Goal: Task Accomplishment & Management: Manage account settings

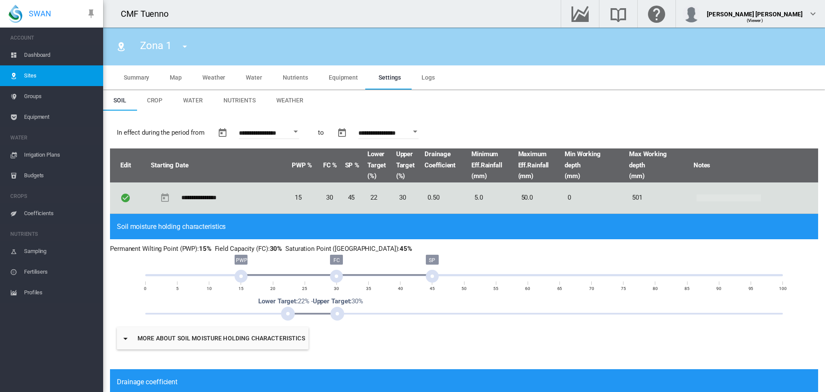
click at [57, 151] on span "Irrigation Plans" at bounding box center [60, 154] width 72 height 21
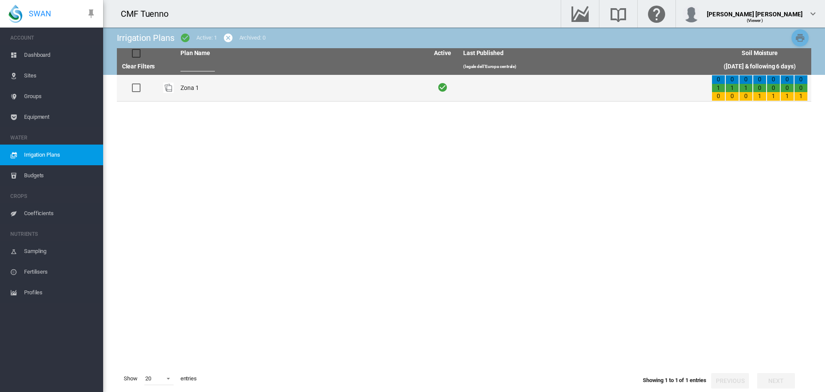
click at [205, 87] on td "Zona 1" at bounding box center [301, 88] width 248 height 26
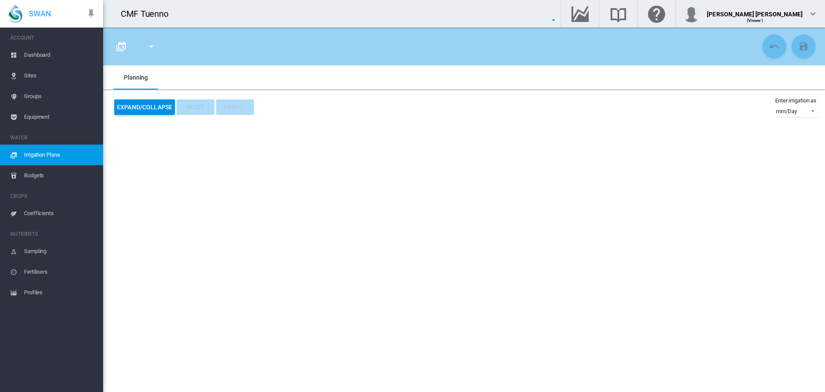
click at [205, 87] on md-tabs-canvas "Planning Planning" at bounding box center [463, 77] width 701 height 24
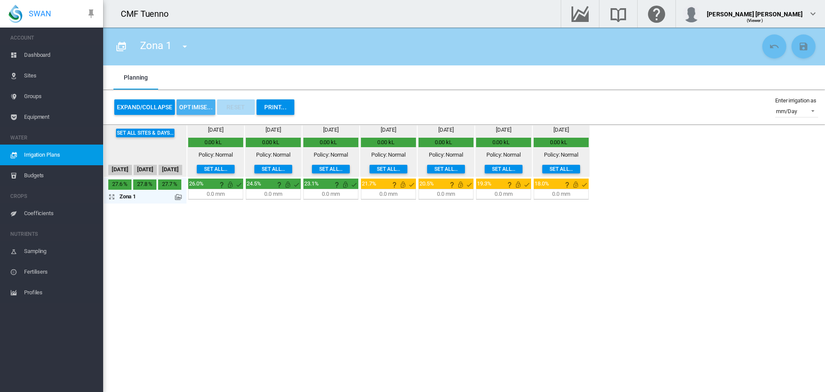
click at [194, 110] on button "OPTIMISE..." at bounding box center [196, 106] width 39 height 15
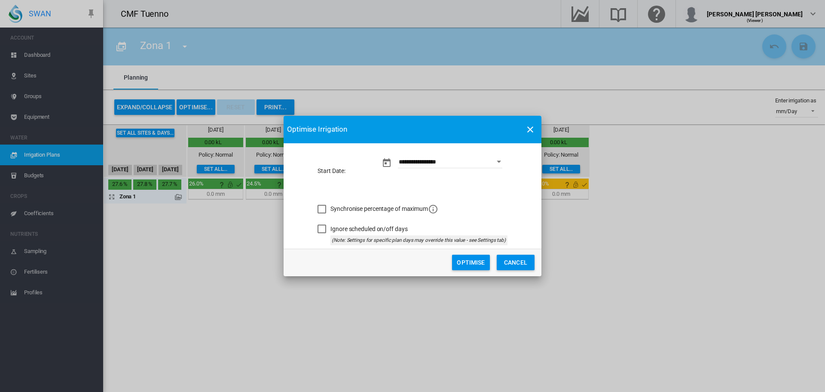
click at [320, 213] on div "Synchronise percentage of maximum" at bounding box center [322, 209] width 9 height 9
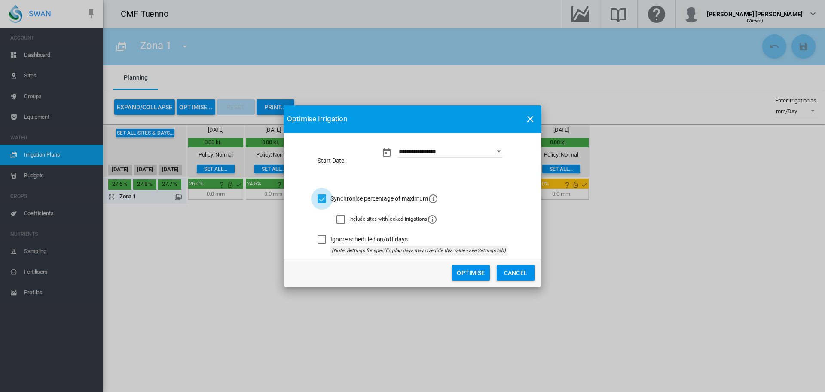
click at [320, 201] on div "Synchronise percentage of maximum" at bounding box center [322, 198] width 9 height 9
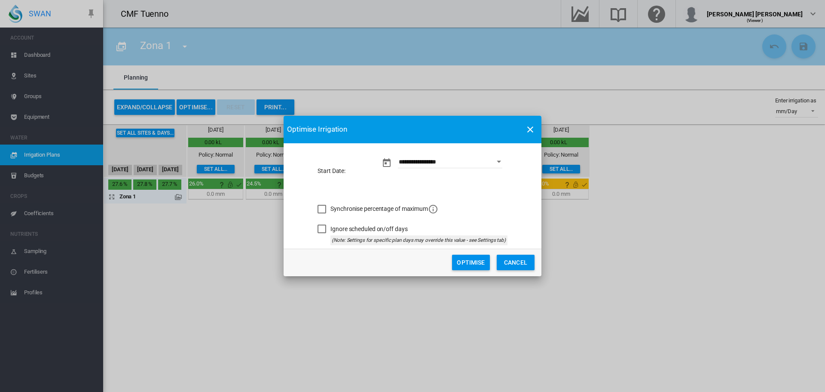
click at [480, 267] on button "Optimise" at bounding box center [471, 261] width 38 height 15
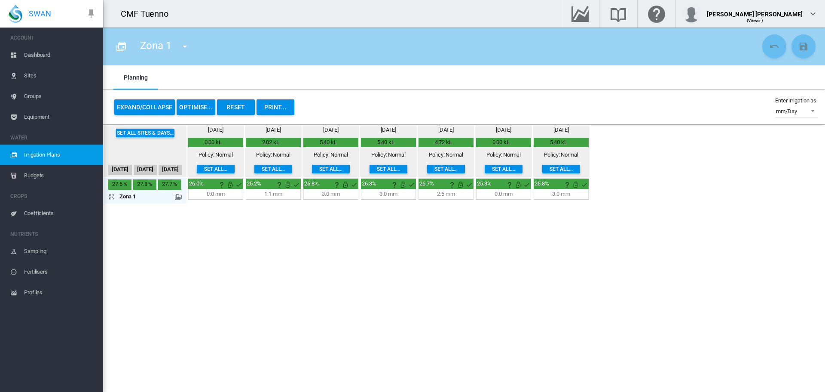
click at [247, 106] on button "Reset" at bounding box center [236, 106] width 38 height 15
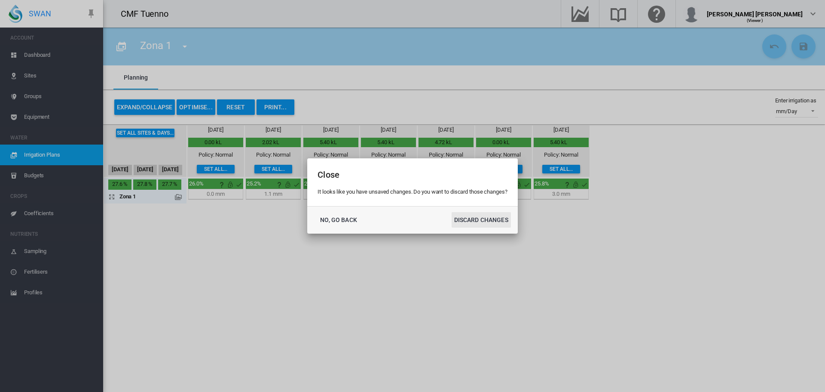
click at [496, 222] on button "DISCARD CHANGES" at bounding box center [481, 219] width 59 height 15
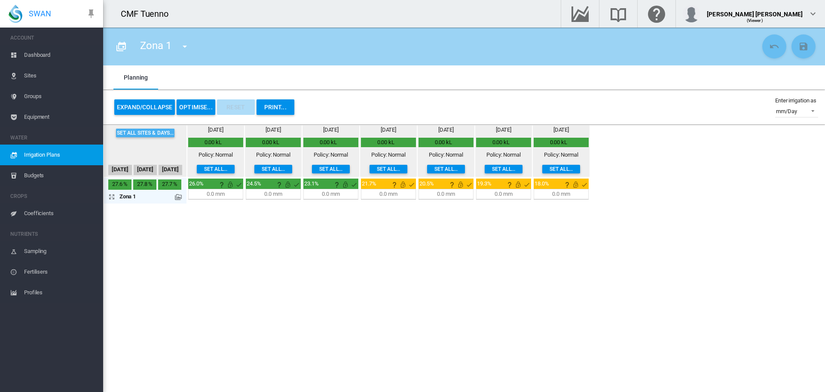
click at [138, 132] on button "Set all sites & days..." at bounding box center [145, 132] width 59 height 9
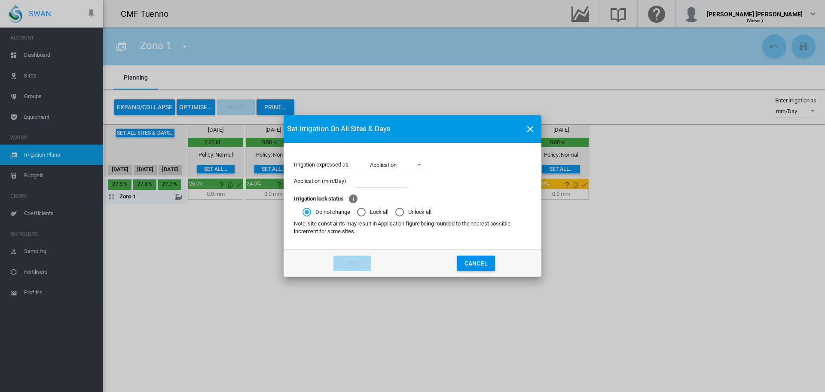
click at [516, 132] on md-toolbar "Set Irrigation On All Sites & Days" at bounding box center [413, 129] width 258 height 28
click at [526, 131] on md-icon "icon-close" at bounding box center [530, 129] width 10 height 10
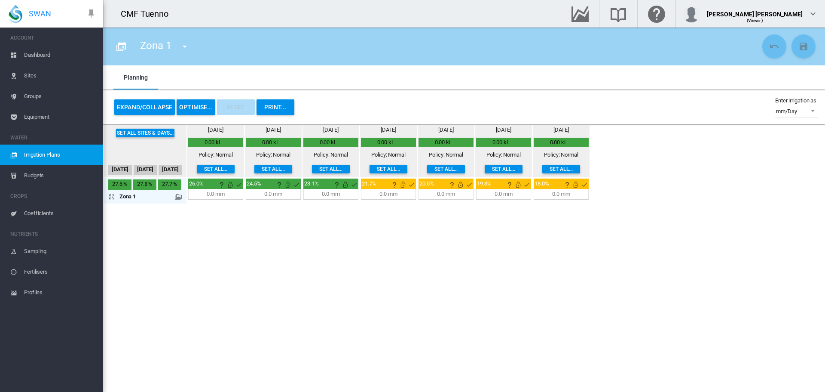
click at [111, 200] on md-icon "icon-arrow-expand" at bounding box center [113, 196] width 10 height 10
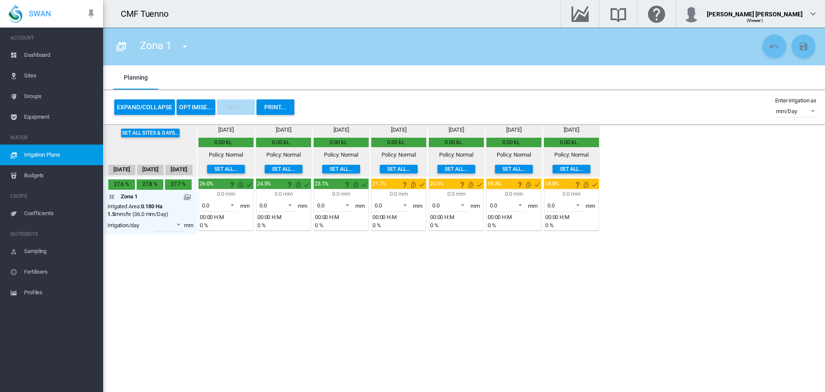
click at [188, 110] on button "OPTIMISE..." at bounding box center [196, 106] width 39 height 15
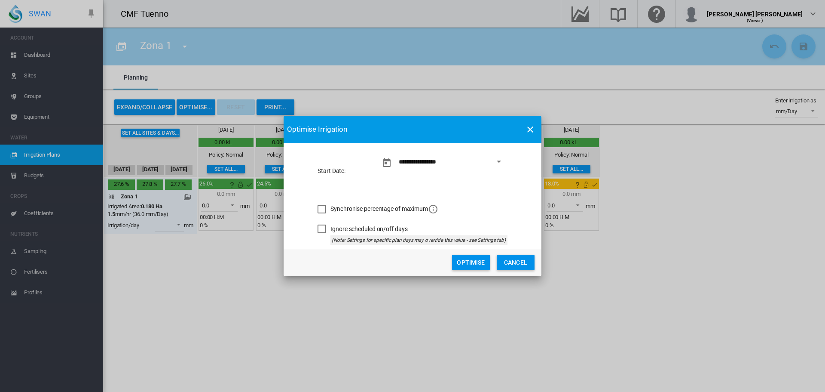
click at [477, 265] on button "Optimise" at bounding box center [471, 261] width 38 height 15
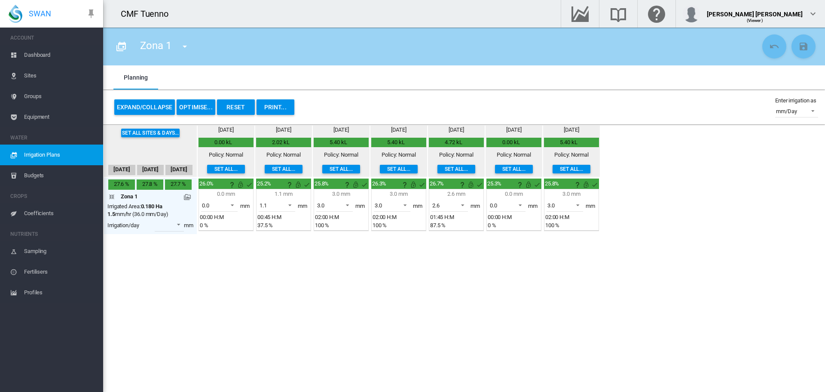
click at [25, 80] on span "Sites" at bounding box center [60, 75] width 72 height 21
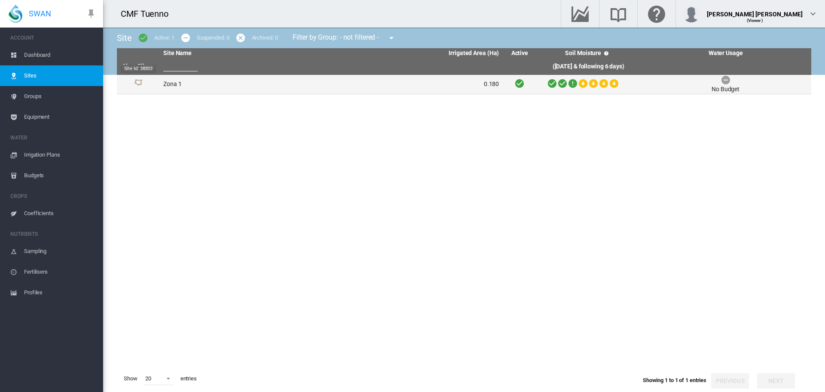
click at [135, 81] on img "Site Id: 38303" at bounding box center [138, 84] width 10 height 10
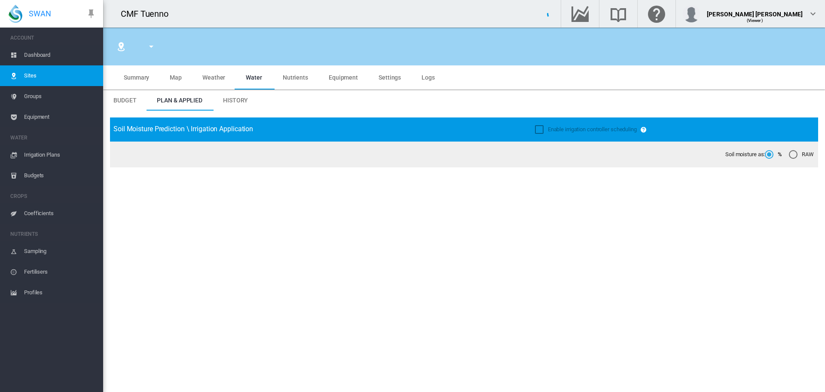
type input "******"
type input "*****"
type input "********"
type input "***"
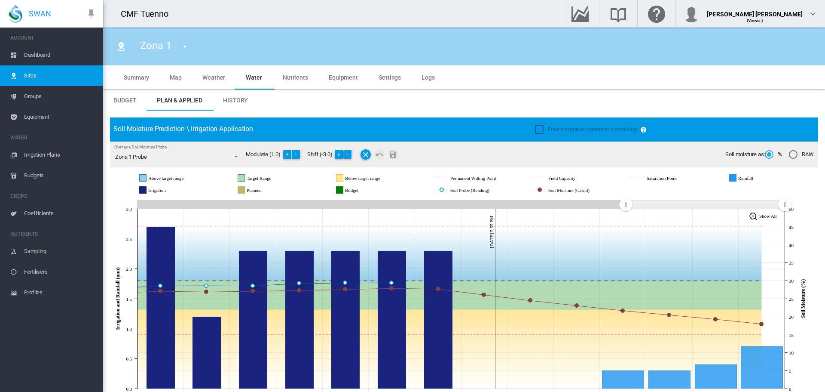
click at [213, 79] on span "Weather" at bounding box center [213, 77] width 23 height 7
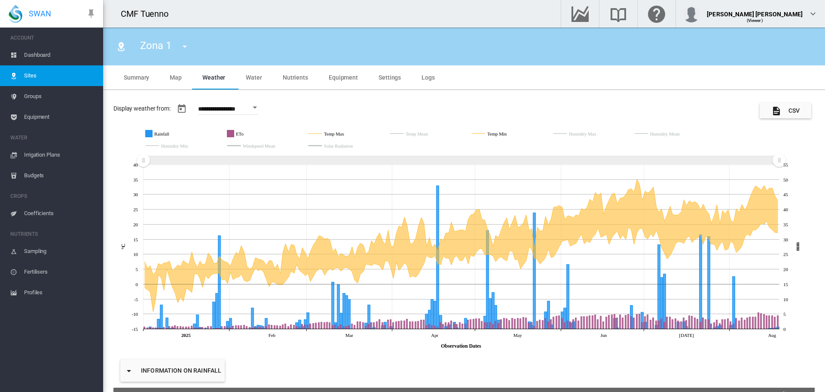
click at [256, 75] on span "Water" at bounding box center [254, 77] width 16 height 7
click at [146, 80] on span "Summary" at bounding box center [136, 77] width 25 height 7
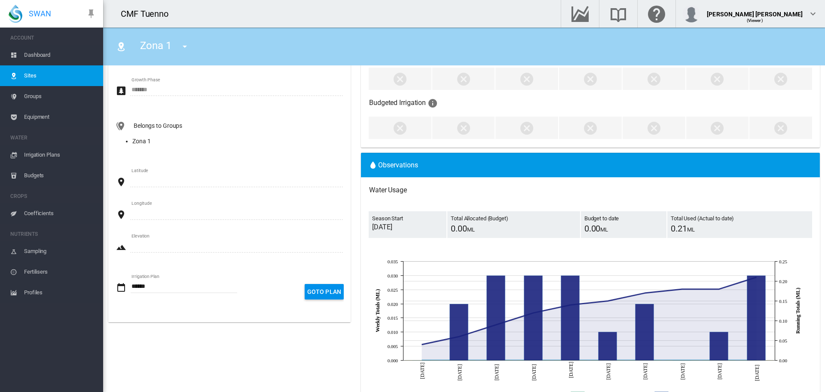
scroll to position [258, 0]
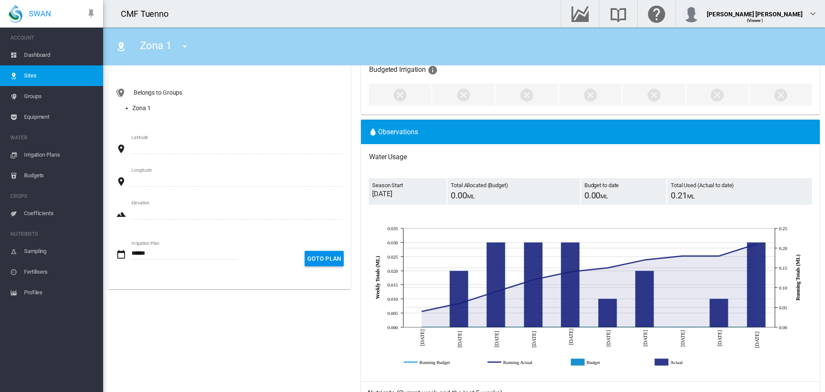
click at [317, 257] on button "Goto Plan" at bounding box center [324, 258] width 39 height 15
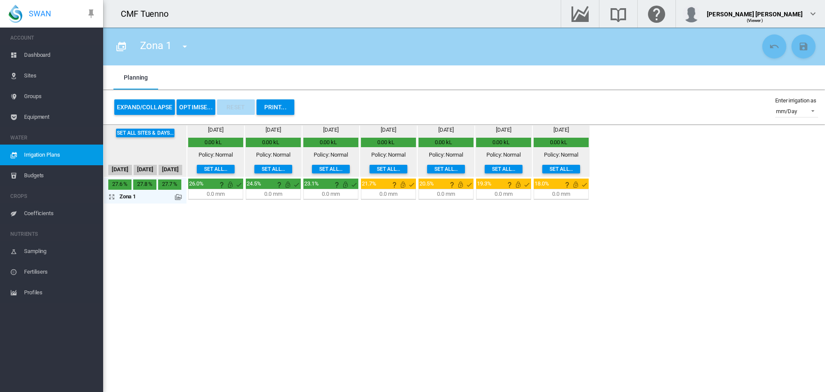
click at [77, 178] on span "Budgets" at bounding box center [60, 175] width 72 height 21
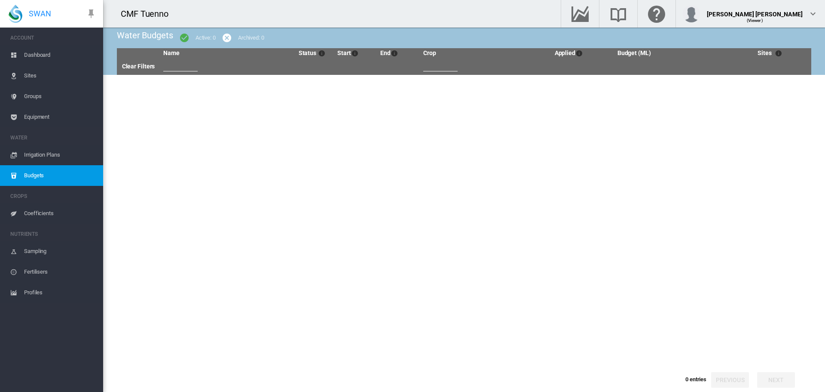
click at [34, 214] on span "Coefficients" at bounding box center [60, 213] width 72 height 21
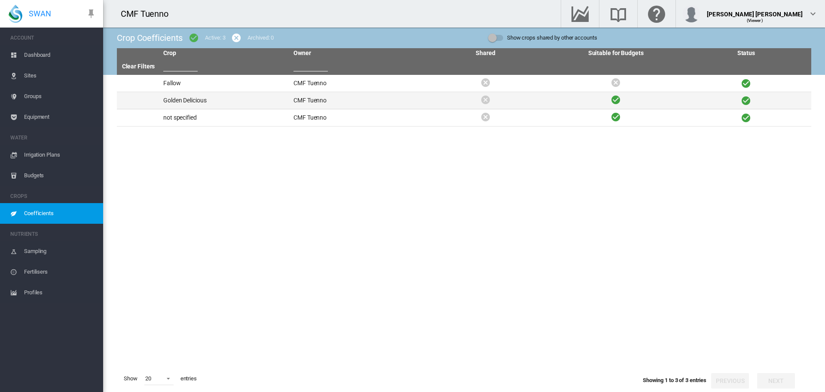
click at [173, 100] on td "Golden Delicious" at bounding box center [225, 100] width 130 height 17
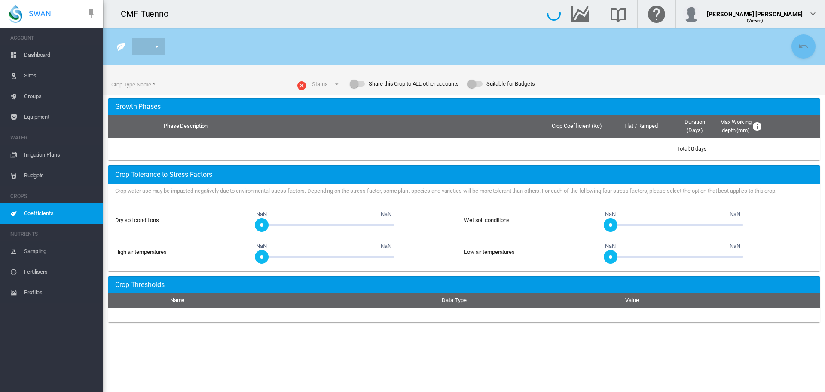
type input "**********"
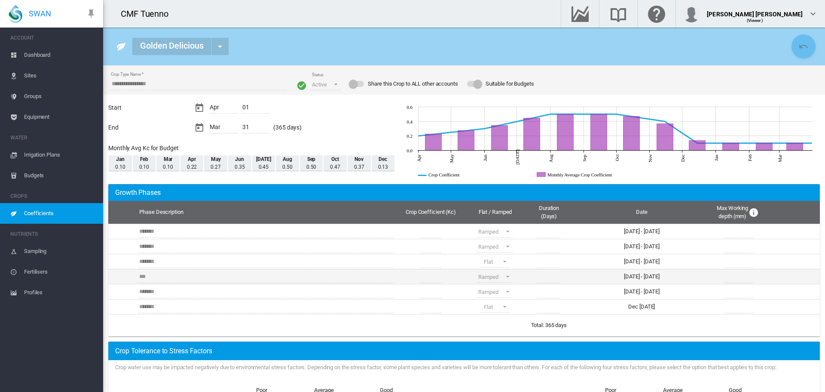
scroll to position [112, 0]
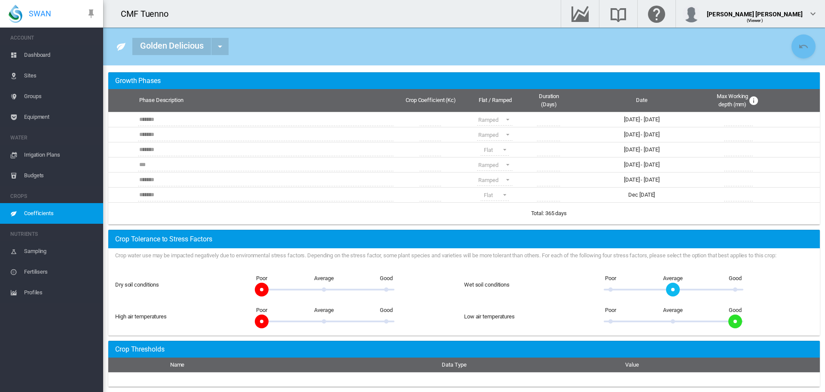
click at [54, 252] on span "Sampling" at bounding box center [60, 251] width 72 height 21
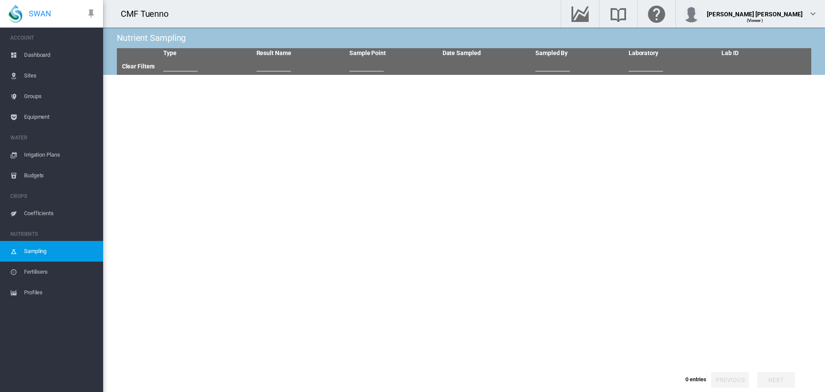
click at [51, 273] on span "Fertilisers" at bounding box center [60, 271] width 72 height 21
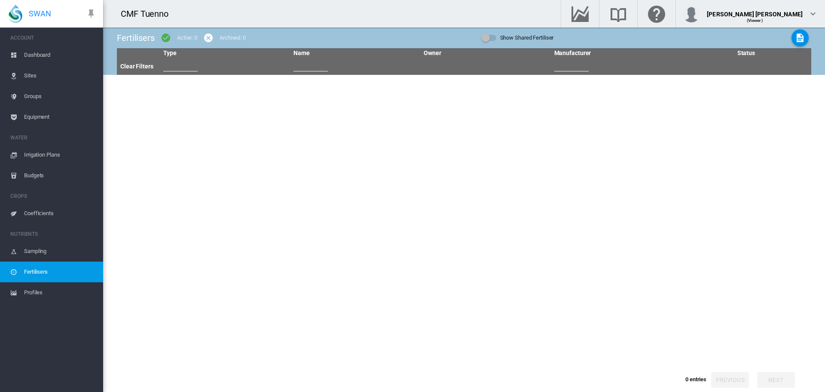
click at [43, 295] on span "Profiles" at bounding box center [60, 292] width 72 height 21
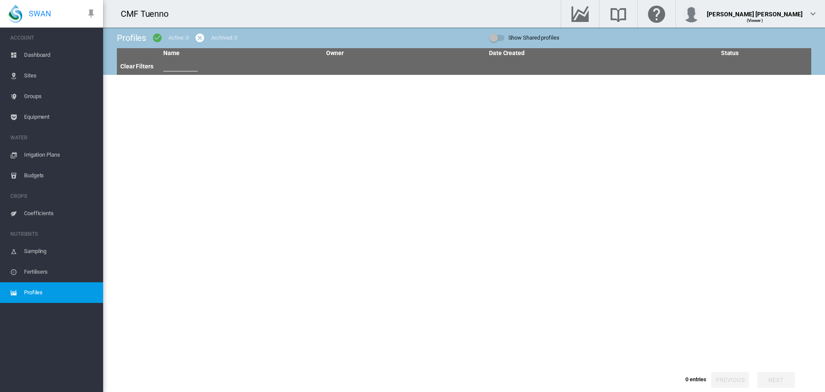
click at [27, 61] on span "Dashboard" at bounding box center [60, 55] width 72 height 21
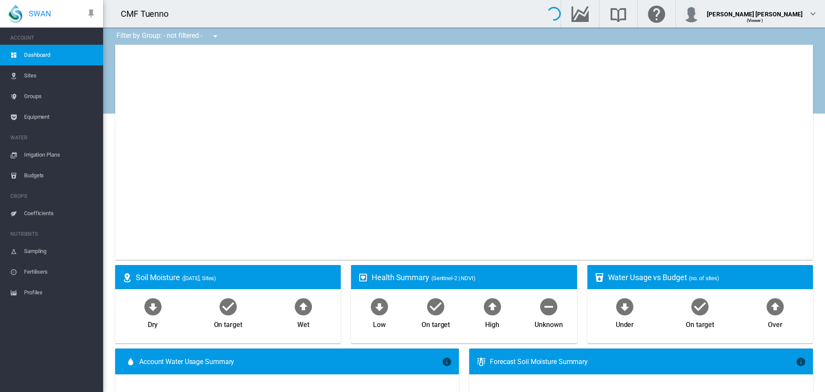
type input "**********"
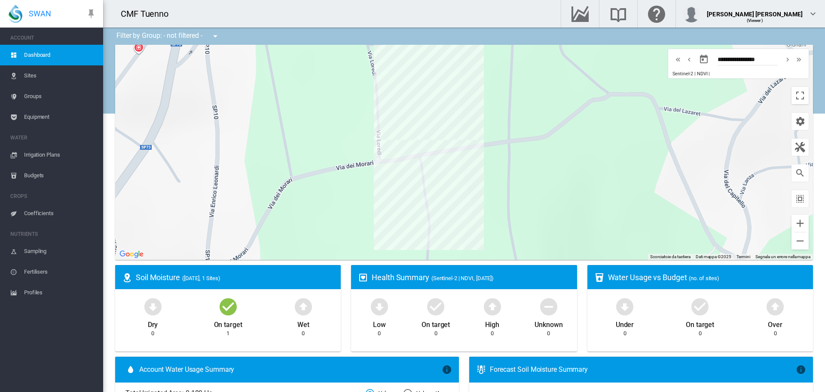
drag, startPoint x: 461, startPoint y: 206, endPoint x: 462, endPoint y: 237, distance: 31.4
click at [462, 237] on div "Per navigare, premi i tasti Freccia." at bounding box center [464, 152] width 698 height 215
